Goal: Navigation & Orientation: Find specific page/section

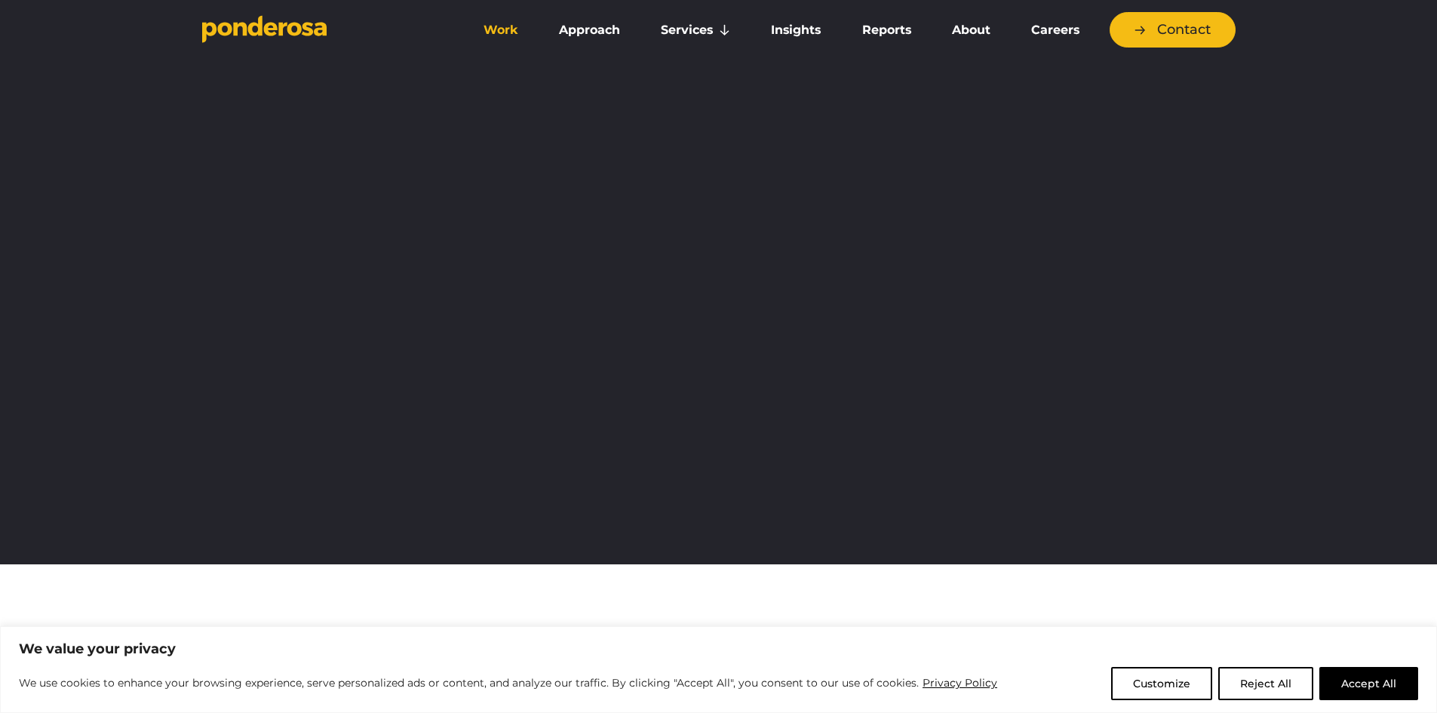
click at [516, 23] on link "Work" at bounding box center [500, 30] width 69 height 32
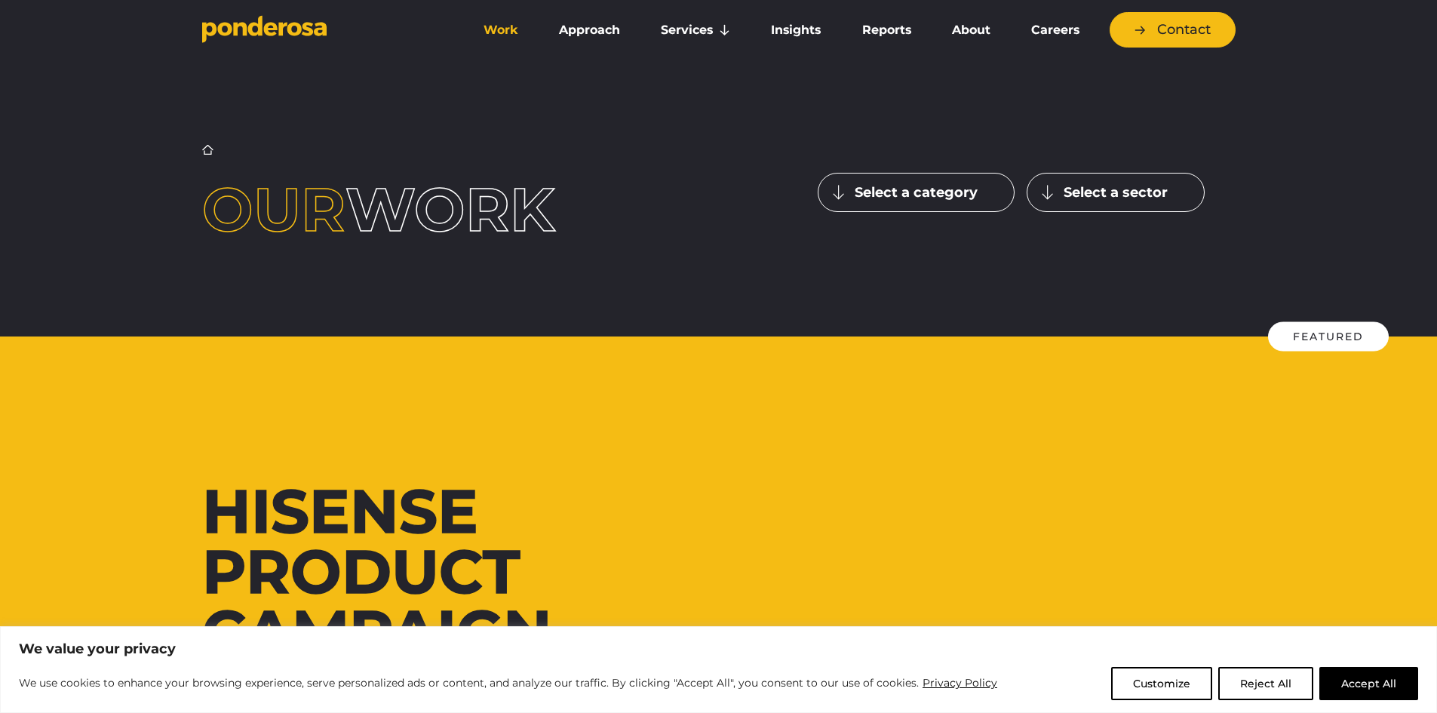
click at [1258, 679] on button "Reject All" at bounding box center [1265, 683] width 95 height 33
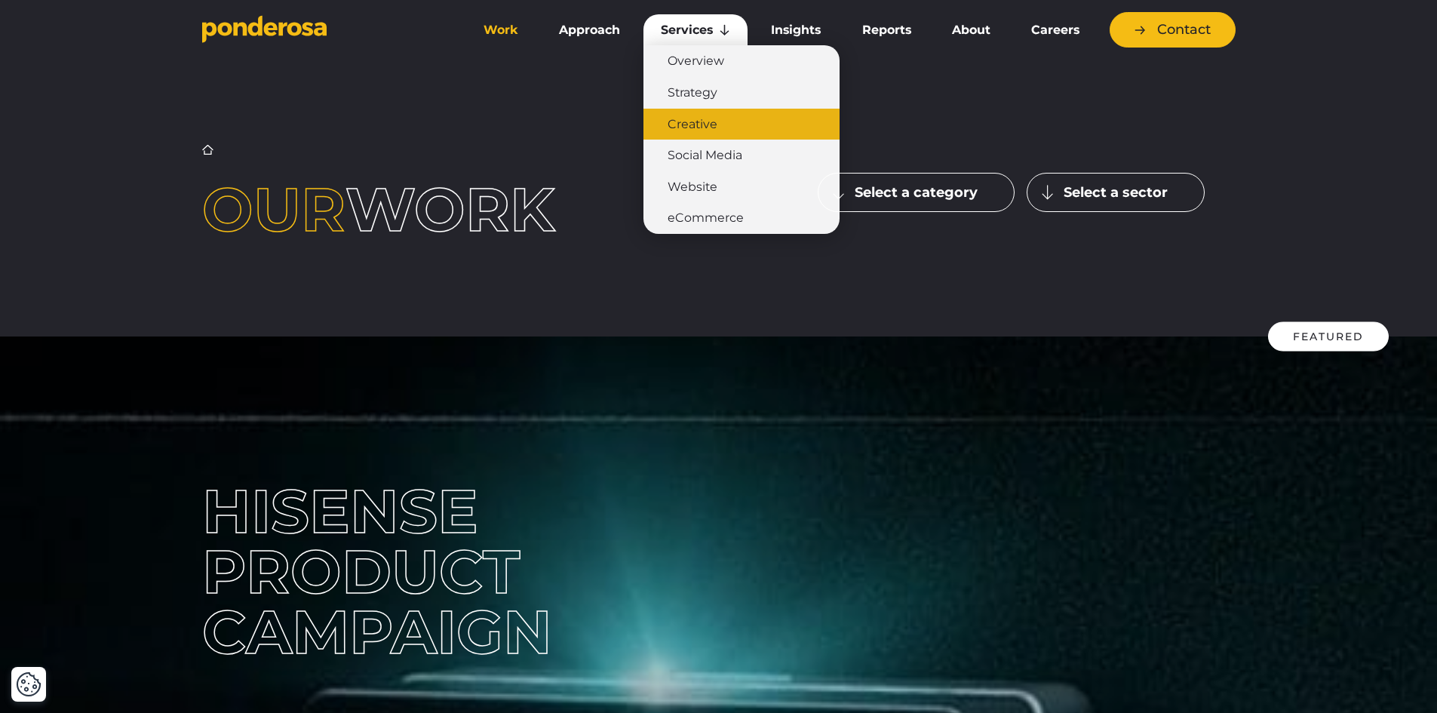
click at [696, 129] on link "Creative" at bounding box center [742, 125] width 196 height 32
